Goal: Navigation & Orientation: Find specific page/section

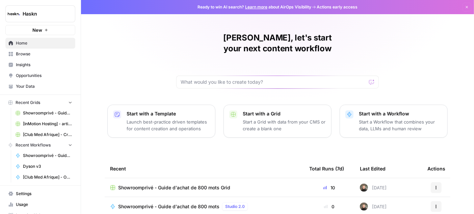
click at [465, 5] on icon "button" at bounding box center [467, 7] width 4 height 4
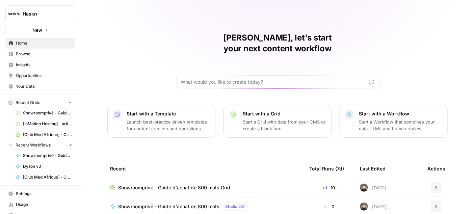
click at [48, 58] on link "Browse" at bounding box center [40, 54] width 70 height 11
